Goal: Information Seeking & Learning: Find specific fact

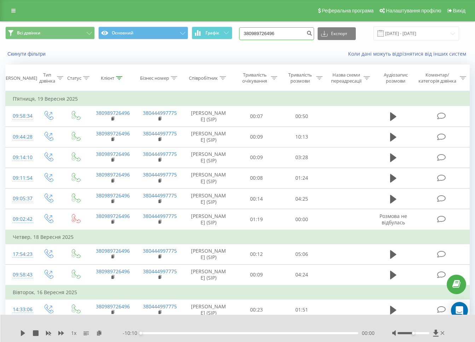
click at [292, 34] on input "380989726496" at bounding box center [276, 33] width 75 height 13
paste input "39657727"
type input "380939657727"
click at [313, 34] on icon "submit" at bounding box center [310, 32] width 6 height 4
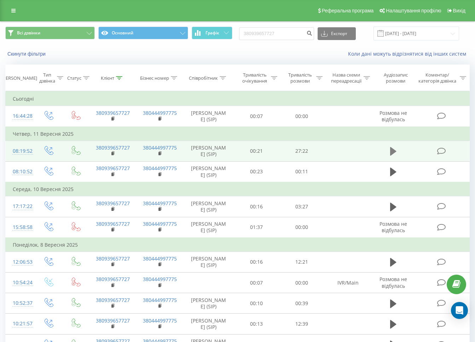
click at [391, 151] on icon at bounding box center [394, 151] width 6 height 8
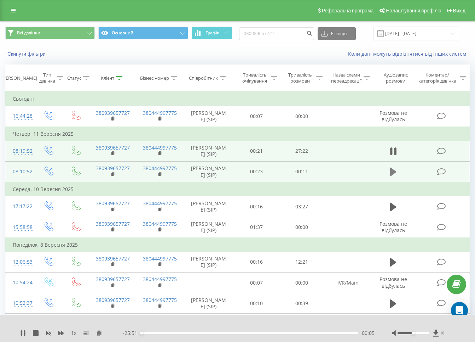
click at [392, 173] on icon at bounding box center [394, 172] width 6 height 10
click at [392, 153] on icon at bounding box center [394, 151] width 6 height 8
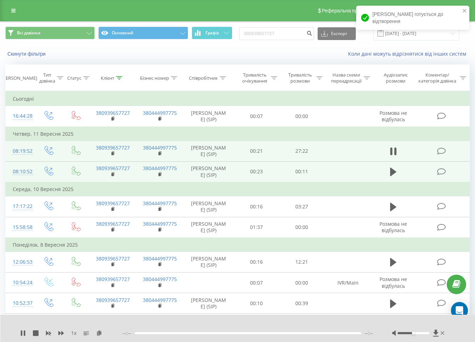
click at [153, 332] on div at bounding box center [248, 333] width 227 height 2
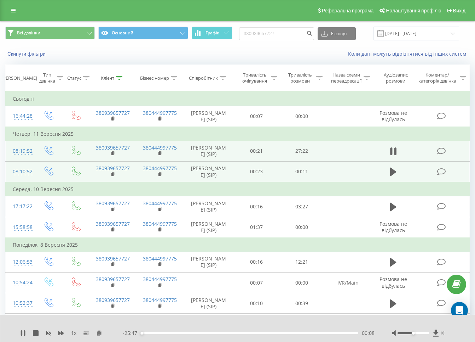
click at [154, 332] on div "00:08" at bounding box center [250, 333] width 218 height 2
click at [162, 332] on div "01:42" at bounding box center [250, 333] width 218 height 2
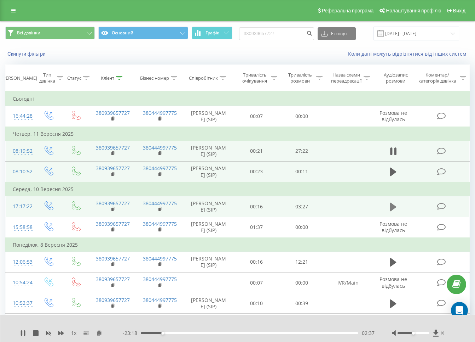
click at [398, 212] on button at bounding box center [393, 206] width 11 height 11
click at [290, 35] on input "380939657727" at bounding box center [276, 33] width 75 height 13
paste input "770300103"
type input "380770300103"
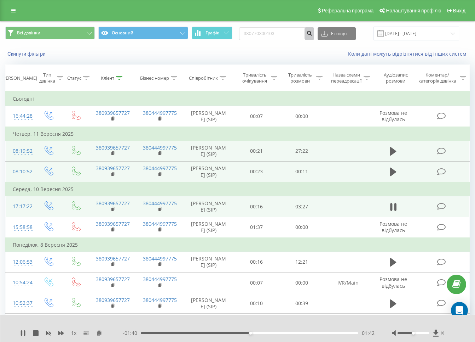
click at [313, 33] on icon "submit" at bounding box center [310, 32] width 6 height 4
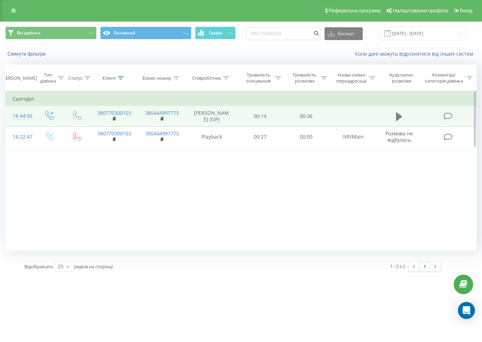
click at [395, 119] on button at bounding box center [399, 116] width 11 height 11
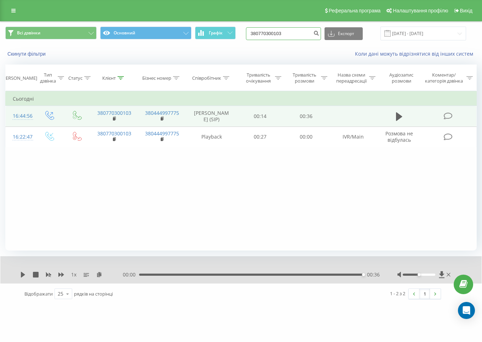
click at [280, 33] on input "380770300103" at bounding box center [283, 33] width 75 height 13
paste input "687636827"
type input "380687636827"
click at [321, 36] on button "submit" at bounding box center [317, 33] width 10 height 13
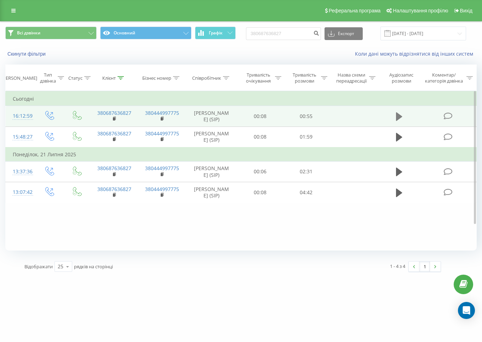
click at [396, 118] on icon at bounding box center [399, 116] width 6 height 8
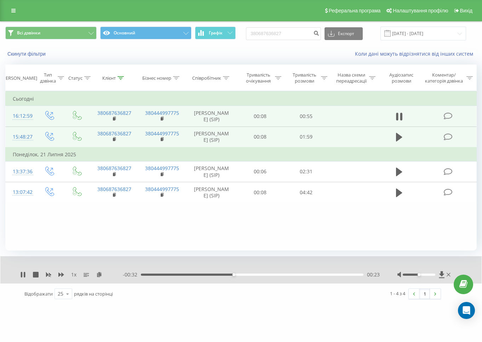
click at [368, 147] on td at bounding box center [353, 136] width 48 height 21
click at [358, 147] on td at bounding box center [353, 136] width 48 height 21
click at [401, 141] on icon at bounding box center [399, 137] width 6 height 8
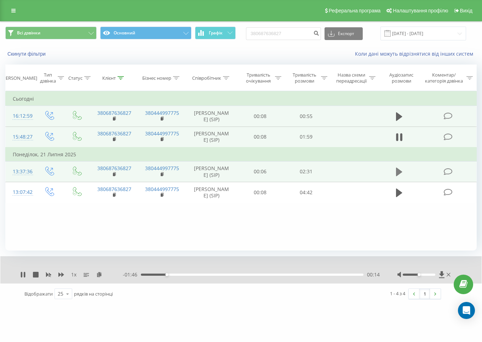
click at [401, 177] on icon at bounding box center [399, 172] width 6 height 10
click at [293, 36] on input "380687636827" at bounding box center [283, 33] width 75 height 13
paste input "971808811"
type input "380971808811"
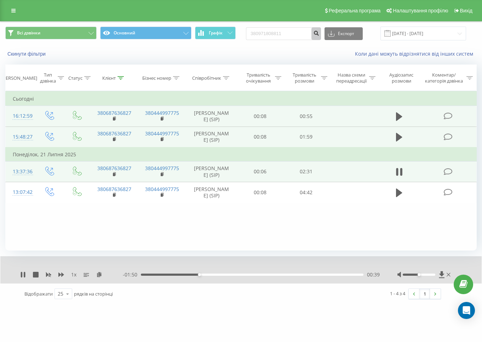
click at [321, 37] on button "submit" at bounding box center [317, 33] width 10 height 13
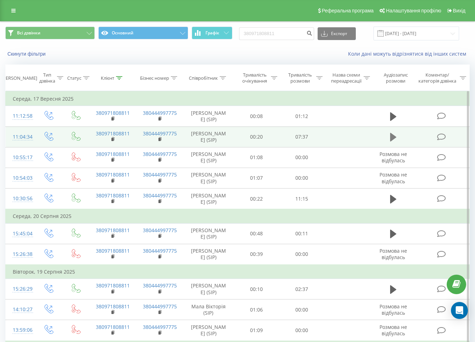
click at [394, 133] on icon at bounding box center [394, 137] width 6 height 10
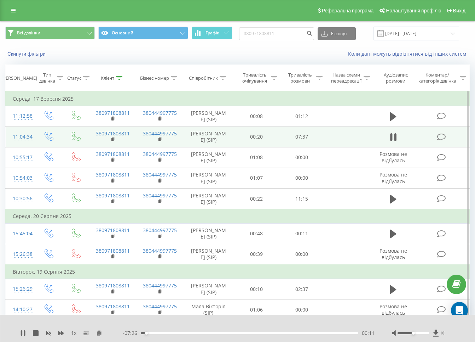
click at [153, 332] on div "00:11" at bounding box center [250, 333] width 218 height 2
click at [161, 332] on div "00:42" at bounding box center [250, 333] width 218 height 2
click at [281, 31] on input "380971808811" at bounding box center [276, 33] width 75 height 13
paste input "672318406"
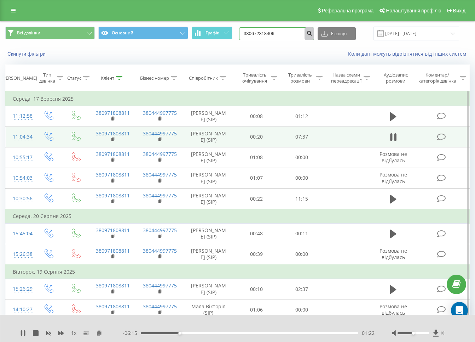
type input "380672318406"
click at [313, 33] on icon "submit" at bounding box center [310, 32] width 6 height 4
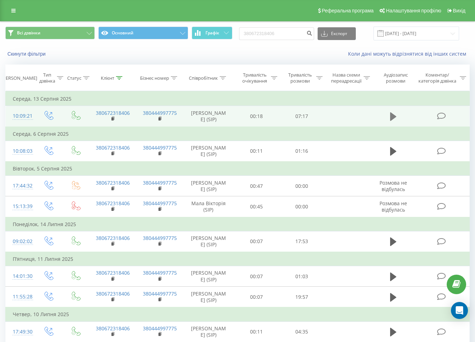
click at [391, 120] on icon at bounding box center [394, 116] width 6 height 8
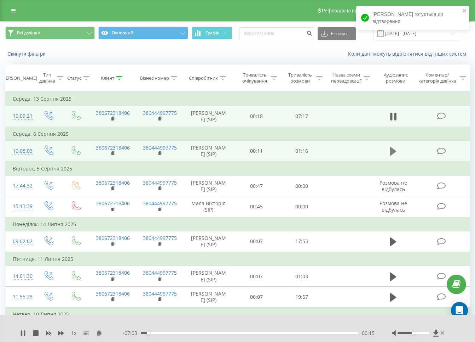
click at [392, 155] on icon at bounding box center [394, 151] width 6 height 8
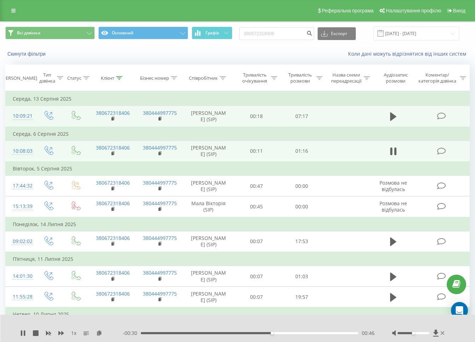
click at [183, 321] on div at bounding box center [233, 324] width 341 height 8
click at [178, 321] on div at bounding box center [233, 324] width 341 height 8
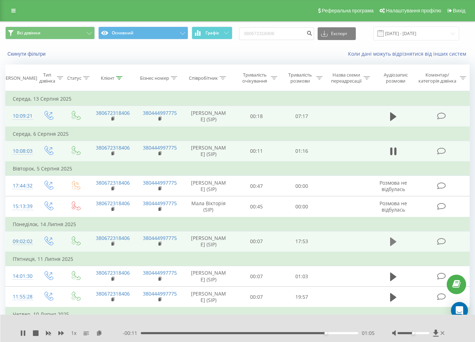
click at [389, 247] on button at bounding box center [393, 241] width 11 height 11
click at [35, 335] on icon at bounding box center [36, 333] width 6 height 6
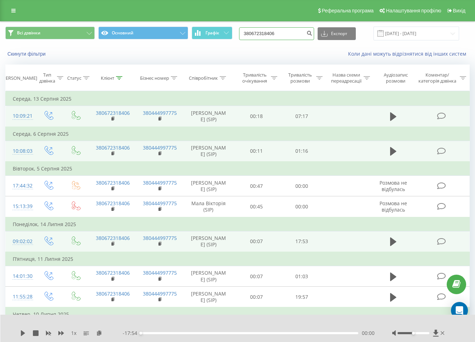
click at [280, 33] on input "380672318406" at bounding box center [276, 33] width 75 height 13
paste input "99233567"
type input "380992335676"
click at [313, 33] on icon "submit" at bounding box center [310, 32] width 6 height 4
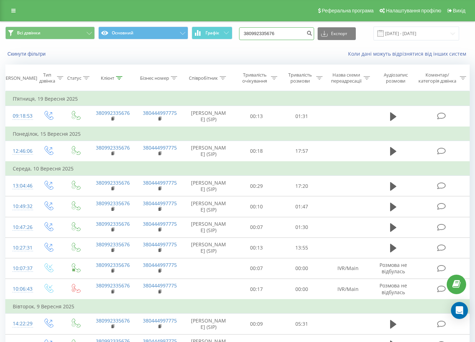
click at [291, 36] on input "380992335676" at bounding box center [276, 33] width 75 height 13
click at [312, 34] on input "380992335676" at bounding box center [276, 33] width 75 height 13
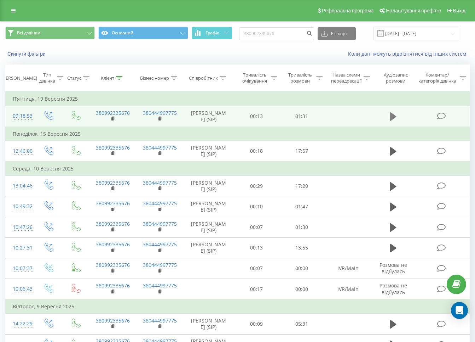
click at [395, 120] on icon at bounding box center [394, 116] width 6 height 8
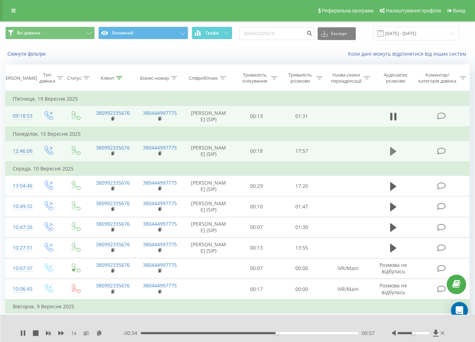
click at [394, 155] on icon at bounding box center [394, 151] width 6 height 8
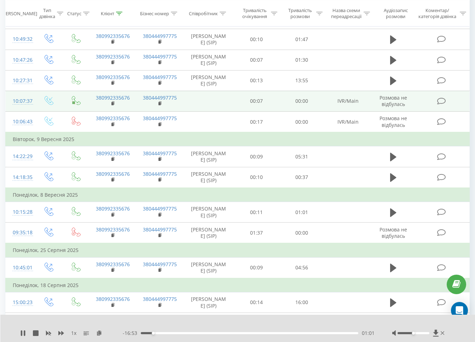
scroll to position [177, 0]
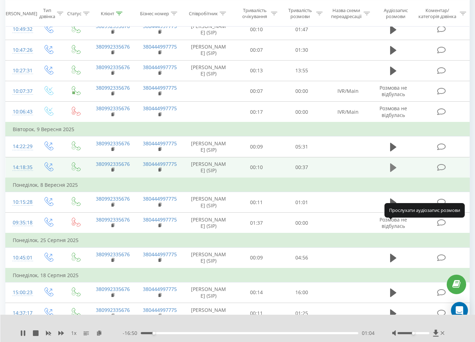
click at [392, 172] on icon at bounding box center [394, 168] width 6 height 10
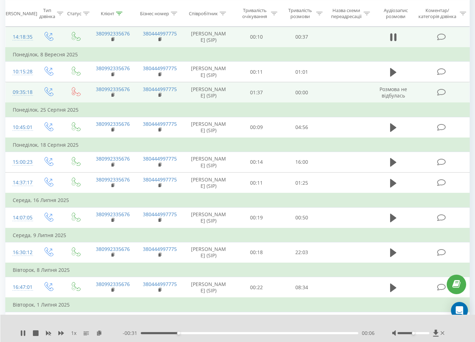
scroll to position [310, 0]
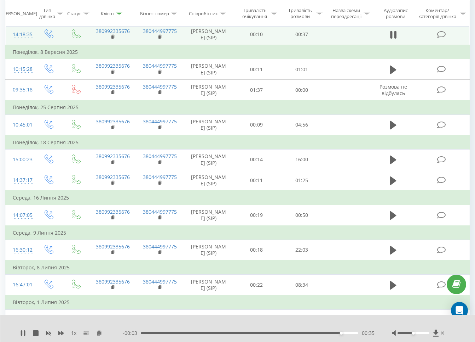
click at [395, 19] on icon at bounding box center [394, 14] width 6 height 10
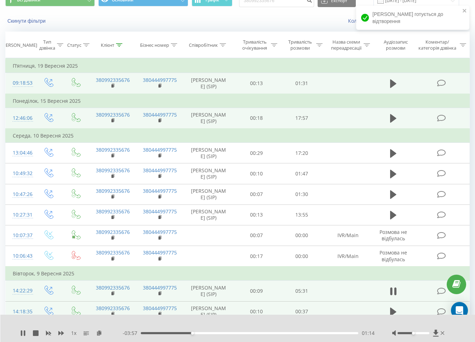
scroll to position [0, 0]
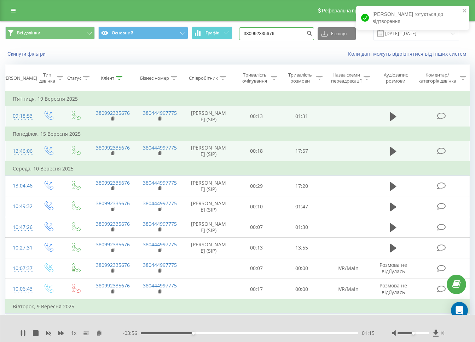
click at [275, 31] on input "380992335676" at bounding box center [276, 33] width 75 height 13
paste input "66597391"
type input "380966597391"
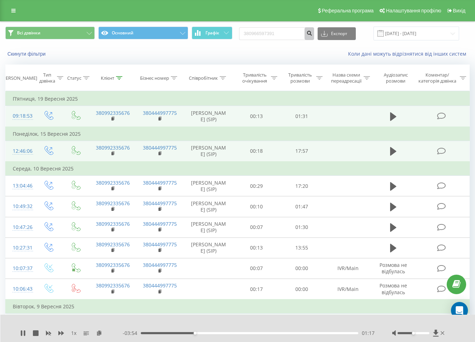
click at [313, 33] on icon "submit" at bounding box center [310, 32] width 6 height 4
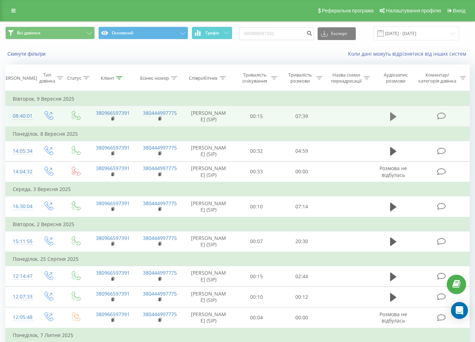
click at [391, 117] on icon at bounding box center [394, 117] width 6 height 10
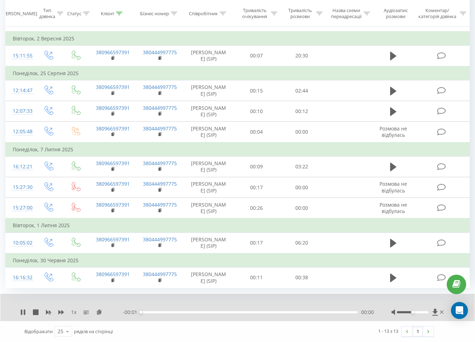
scroll to position [270, 0]
click at [34, 310] on icon at bounding box center [36, 312] width 6 height 6
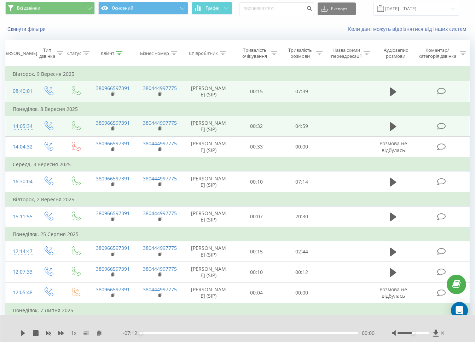
scroll to position [0, 0]
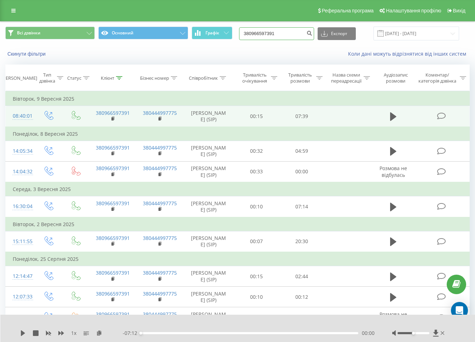
click at [287, 32] on input "380966597391" at bounding box center [276, 33] width 75 height 13
paste input "54833470"
type input "380954833470"
click at [313, 32] on icon "submit" at bounding box center [310, 32] width 6 height 4
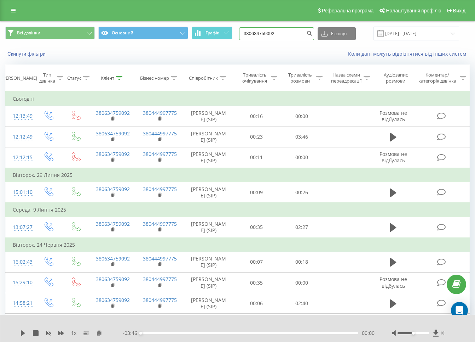
click at [274, 34] on input "380634759092" at bounding box center [276, 33] width 75 height 13
paste input "992335676"
type input "380992335676"
click at [313, 33] on icon "submit" at bounding box center [310, 32] width 6 height 4
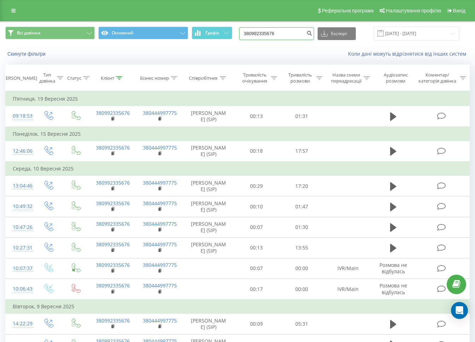
click at [292, 34] on input "380992335676" at bounding box center [276, 33] width 75 height 13
paste input "688890968"
type input "380688890968"
click at [313, 32] on button "submit" at bounding box center [310, 33] width 10 height 13
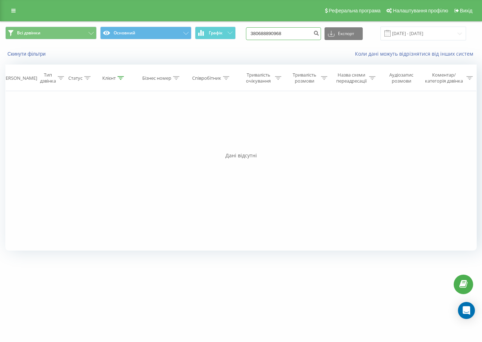
click at [275, 30] on input "380688890968" at bounding box center [283, 33] width 75 height 13
paste input "953935062"
type input "380953935062"
drag, startPoint x: 319, startPoint y: 30, endPoint x: 250, endPoint y: 40, distance: 70.4
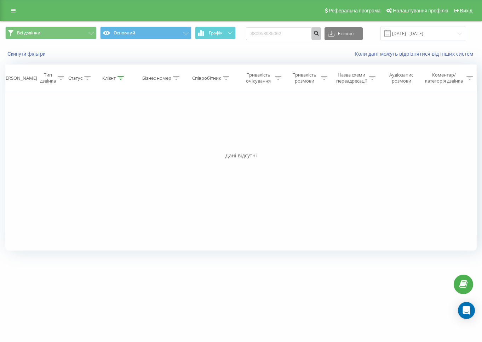
click at [316, 30] on form "380953935062" at bounding box center [283, 33] width 75 height 13
click at [319, 34] on icon "submit" at bounding box center [316, 32] width 6 height 4
click at [296, 31] on input "380954833470" at bounding box center [283, 33] width 75 height 13
paste input "687636827"
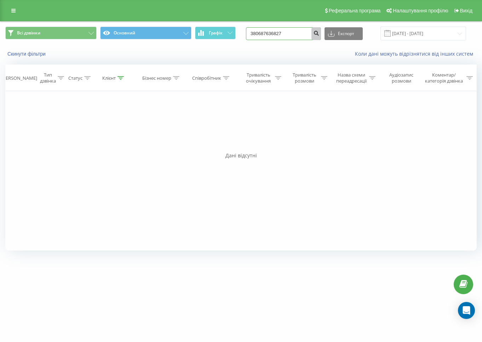
type input "380687636827"
click at [319, 34] on icon "submit" at bounding box center [316, 32] width 6 height 4
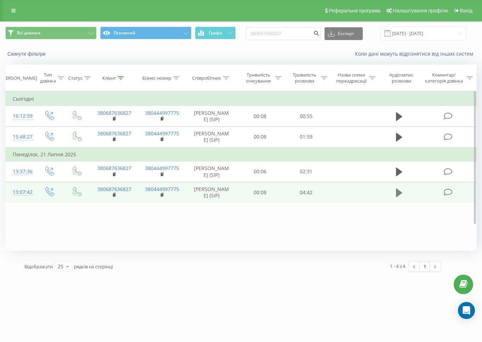
click at [402, 198] on icon at bounding box center [399, 193] width 6 height 10
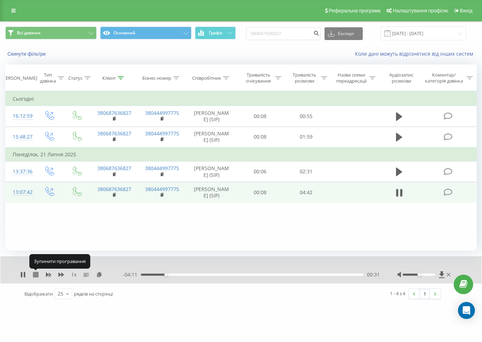
click at [36, 275] on icon at bounding box center [36, 275] width 6 height 6
click at [290, 39] on input "380687636827" at bounding box center [283, 33] width 75 height 13
paste input "72318406"
type input "380672318406"
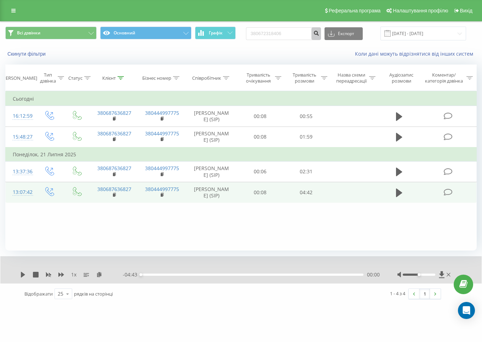
click at [319, 32] on icon "submit" at bounding box center [316, 32] width 6 height 4
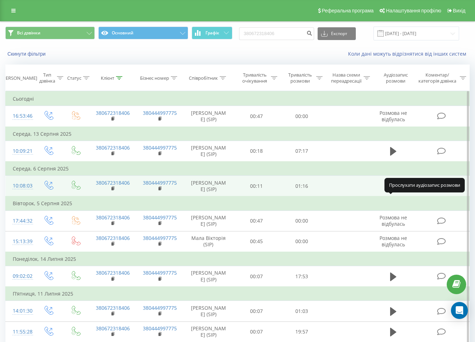
click at [393, 190] on icon at bounding box center [394, 186] width 6 height 8
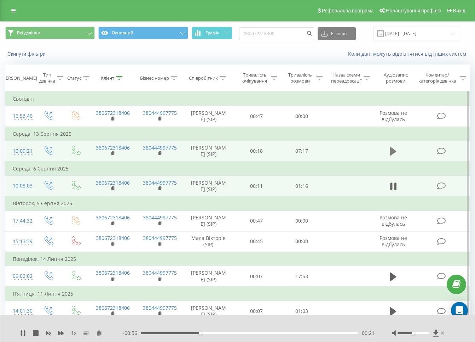
click at [391, 155] on icon at bounding box center [394, 151] width 6 height 8
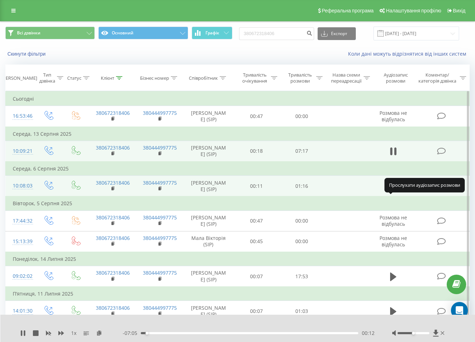
click at [393, 191] on icon at bounding box center [394, 186] width 6 height 10
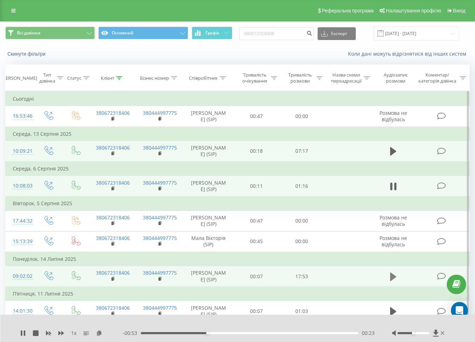
click at [390, 282] on button at bounding box center [393, 276] width 11 height 11
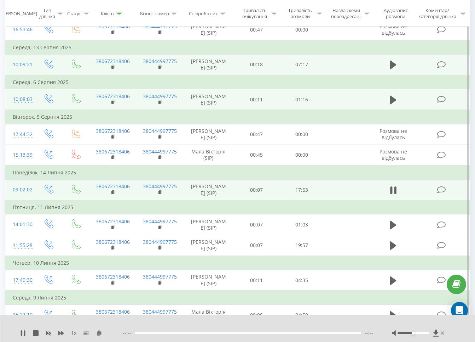
scroll to position [89, 0]
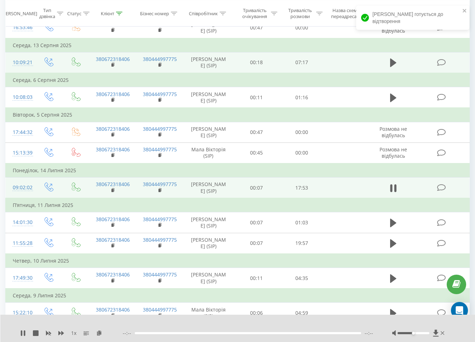
click at [140, 332] on div at bounding box center [248, 333] width 227 height 2
click at [142, 333] on div "00:00" at bounding box center [140, 332] width 3 height 3
click at [148, 333] on div "00:34" at bounding box center [250, 333] width 218 height 2
click at [154, 332] on div "01:04" at bounding box center [250, 333] width 218 height 2
click at [160, 332] on div "01:37" at bounding box center [250, 333] width 218 height 2
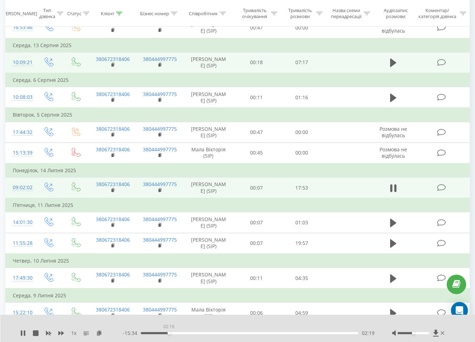
click at [169, 333] on div "02:19" at bounding box center [250, 333] width 218 height 2
click at [182, 333] on div "02:21" at bounding box center [250, 333] width 218 height 2
click at [35, 334] on icon at bounding box center [36, 333] width 6 height 6
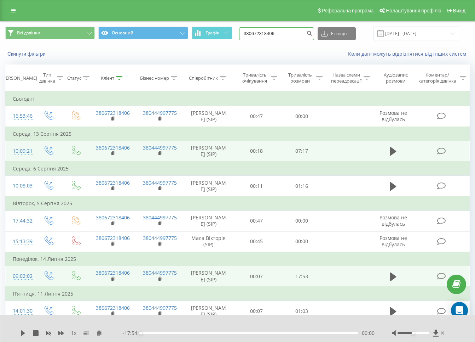
click at [281, 32] on input "380672318406" at bounding box center [276, 33] width 75 height 13
paste input "939085350"
type input "380939085350"
click at [313, 32] on icon "submit" at bounding box center [310, 32] width 6 height 4
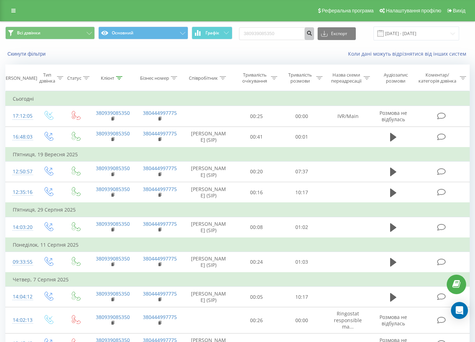
click at [313, 34] on button "submit" at bounding box center [310, 33] width 10 height 13
click at [313, 33] on icon "submit" at bounding box center [310, 32] width 6 height 4
click at [270, 35] on input "380939085350" at bounding box center [276, 33] width 75 height 13
paste input "44223212"
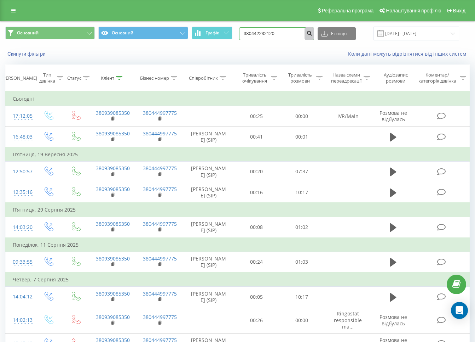
type input "380442232120"
click at [313, 33] on icon "submit" at bounding box center [310, 32] width 6 height 4
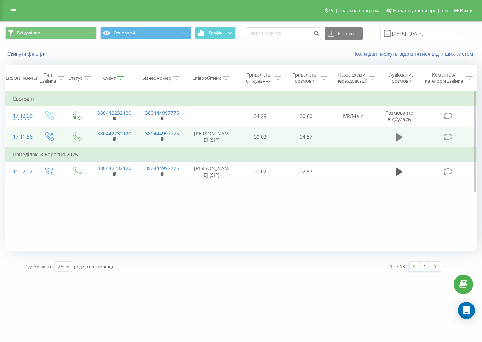
click at [402, 139] on icon at bounding box center [399, 137] width 6 height 8
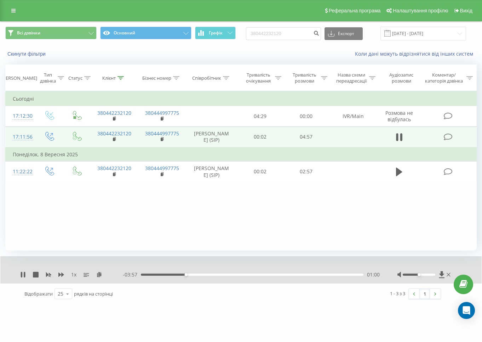
click at [65, 271] on div "1 x" at bounding box center [71, 274] width 103 height 7
click at [61, 271] on body "[DOMAIN_NAME] 380442232120 Проекти [DOMAIN_NAME] Дашборд Центр звернень Журнал …" at bounding box center [241, 171] width 482 height 342
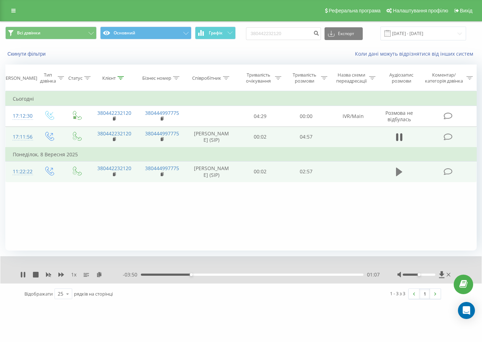
click at [396, 177] on icon at bounding box center [399, 172] width 6 height 10
click at [157, 274] on div "00:01" at bounding box center [252, 274] width 223 height 2
drag, startPoint x: 166, startPoint y: 274, endPoint x: 172, endPoint y: 274, distance: 6.0
click at [166, 274] on div "00:18" at bounding box center [252, 274] width 223 height 2
click at [180, 274] on div "00:19" at bounding box center [252, 274] width 223 height 2
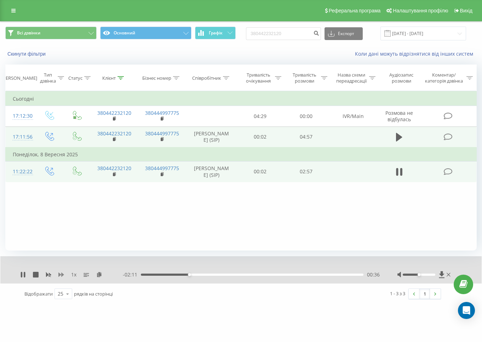
click at [61, 273] on icon at bounding box center [61, 275] width 6 height 6
click at [224, 275] on div "- 01:59 00:48 00:48" at bounding box center [251, 274] width 257 height 7
click at [47, 273] on rect at bounding box center [48, 274] width 5 height 5
click at [305, 32] on input "380442232120" at bounding box center [283, 33] width 75 height 13
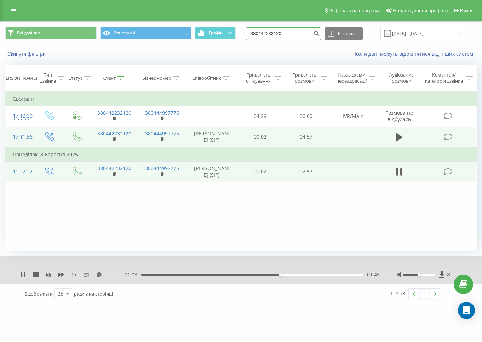
paste input "979332995"
type input "380979332995"
click at [320, 35] on button "submit" at bounding box center [317, 33] width 10 height 13
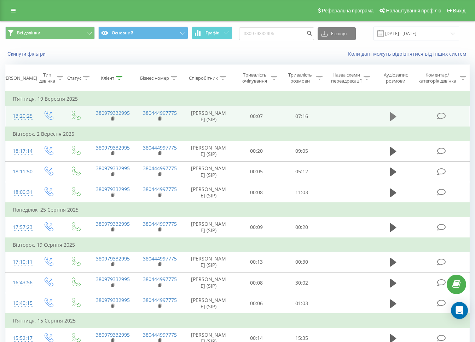
click at [395, 120] on icon at bounding box center [394, 117] width 6 height 10
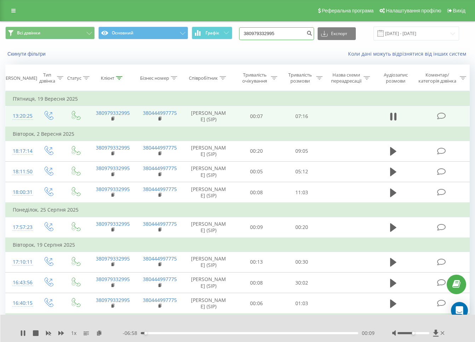
click at [296, 35] on input "380979332995" at bounding box center [276, 33] width 75 height 13
paste input "688155126"
type input "380688155126"
click at [313, 33] on icon "submit" at bounding box center [310, 32] width 6 height 4
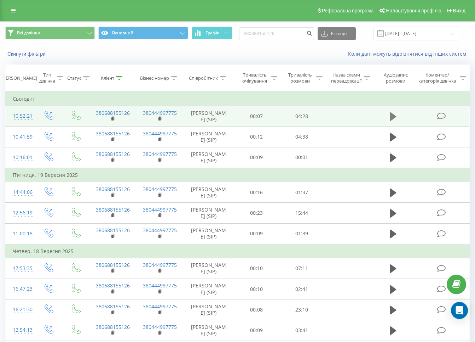
click at [389, 115] on button at bounding box center [393, 116] width 11 height 11
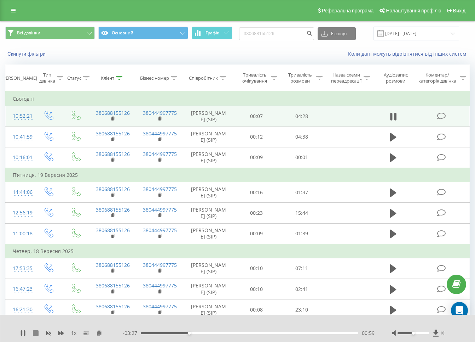
click at [35, 333] on icon at bounding box center [36, 333] width 6 height 6
click at [286, 34] on input "380688155126" at bounding box center [276, 33] width 75 height 13
paste input "442232120"
type input "380442232120"
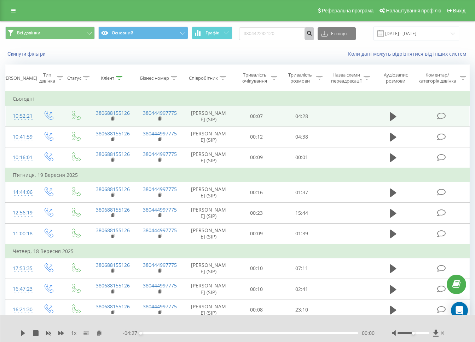
click at [313, 33] on icon "submit" at bounding box center [310, 32] width 6 height 4
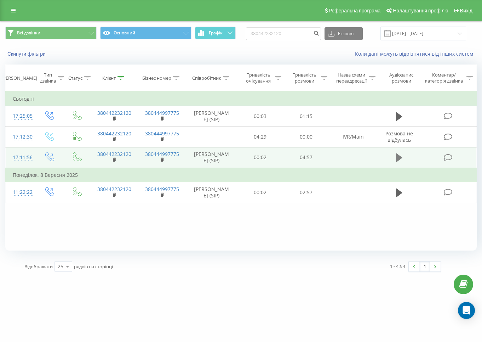
click at [399, 163] on icon at bounding box center [399, 158] width 6 height 10
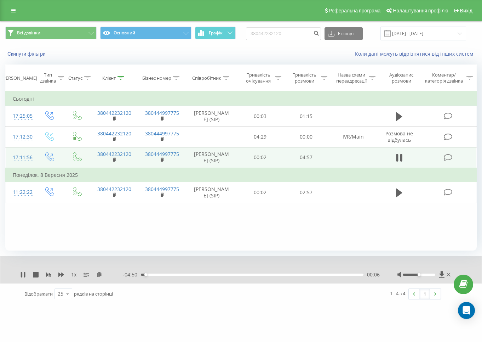
click at [187, 275] on div "00:06" at bounding box center [252, 274] width 223 height 2
click at [203, 273] on div "- 03:50 01:07 01:07" at bounding box center [251, 274] width 257 height 7
click at [204, 275] on div "01:24" at bounding box center [252, 274] width 223 height 2
click at [34, 273] on icon at bounding box center [36, 275] width 6 height 6
click at [292, 34] on input "380442232120" at bounding box center [283, 33] width 75 height 13
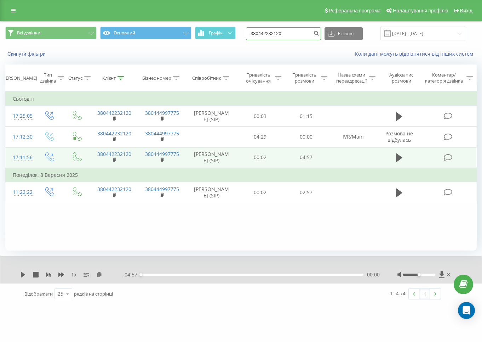
click at [292, 34] on input "380442232120" at bounding box center [283, 33] width 75 height 13
paste input "979332995"
type input "380979332995"
click at [320, 33] on button "submit" at bounding box center [317, 33] width 10 height 13
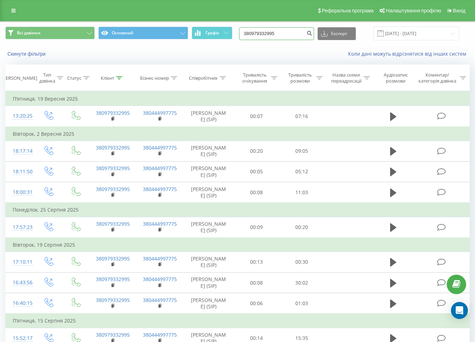
click at [263, 27] on input "380979332995" at bounding box center [276, 33] width 75 height 13
paste input "50701804"
type input "380507018045"
click at [313, 32] on button "submit" at bounding box center [310, 33] width 10 height 13
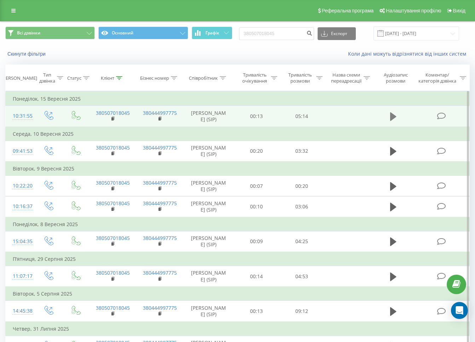
click at [389, 119] on button at bounding box center [393, 116] width 11 height 11
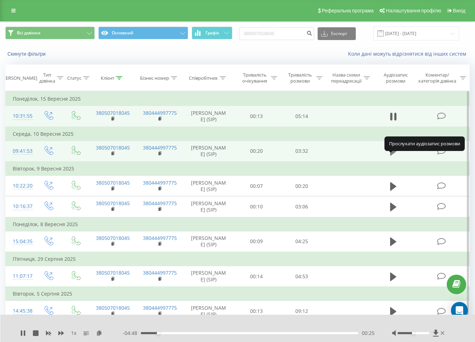
click at [393, 155] on icon at bounding box center [394, 151] width 6 height 8
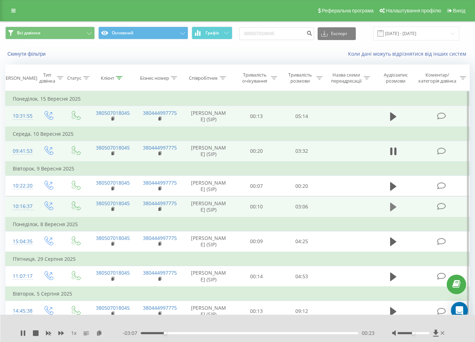
click at [392, 211] on icon at bounding box center [394, 207] width 6 height 8
click at [35, 332] on icon at bounding box center [36, 333] width 6 height 6
